Goal: Communication & Community: Connect with others

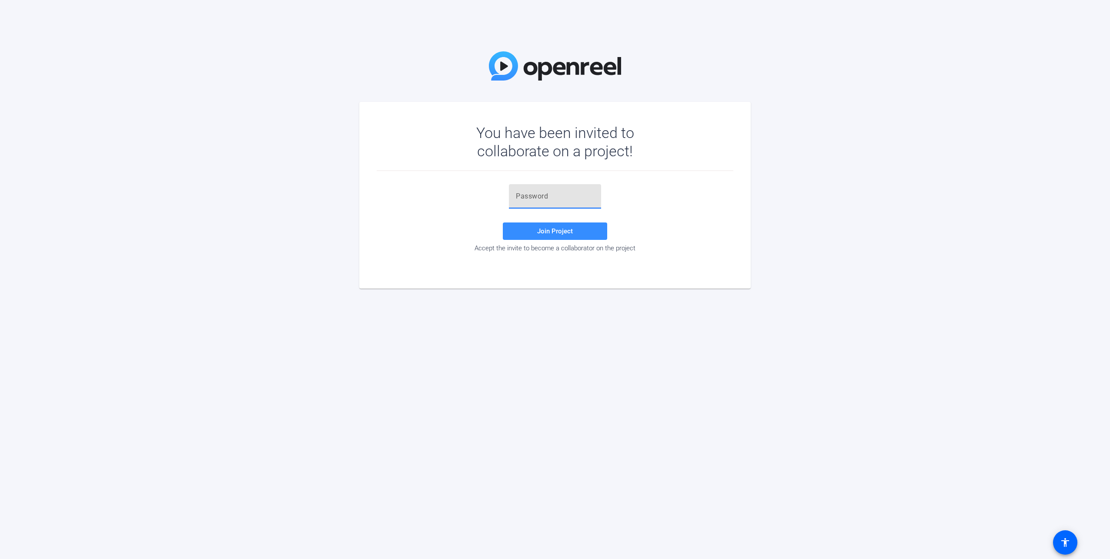
click at [558, 199] on input "text" at bounding box center [555, 196] width 78 height 10
paste input "6'OH$."
type input "6'OH$."
click at [546, 229] on span "Join Project" at bounding box center [555, 231] width 36 height 8
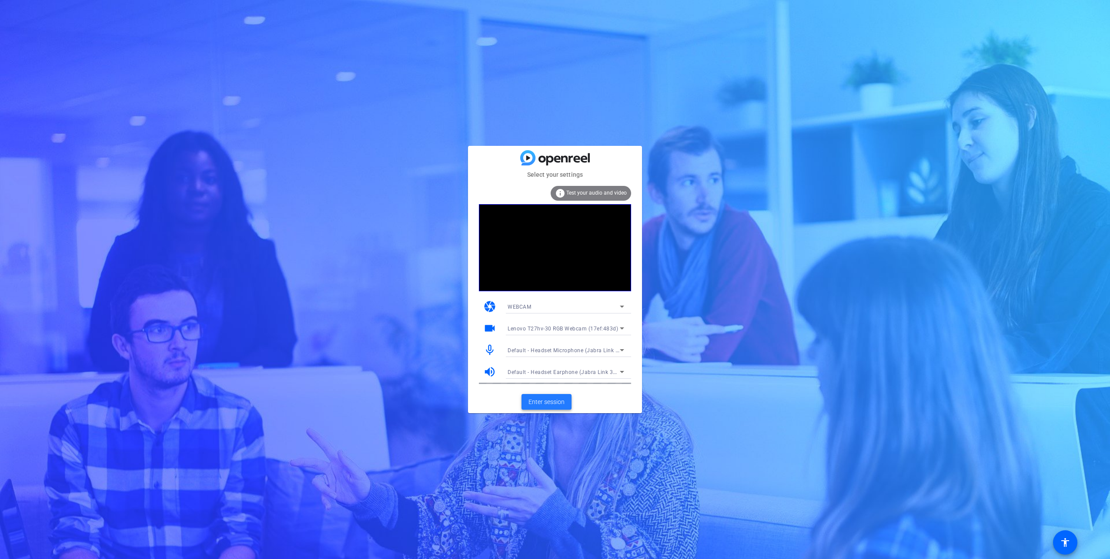
click at [560, 405] on span "Enter session" at bounding box center [547, 401] width 36 height 9
